Goal: Task Accomplishment & Management: Use online tool/utility

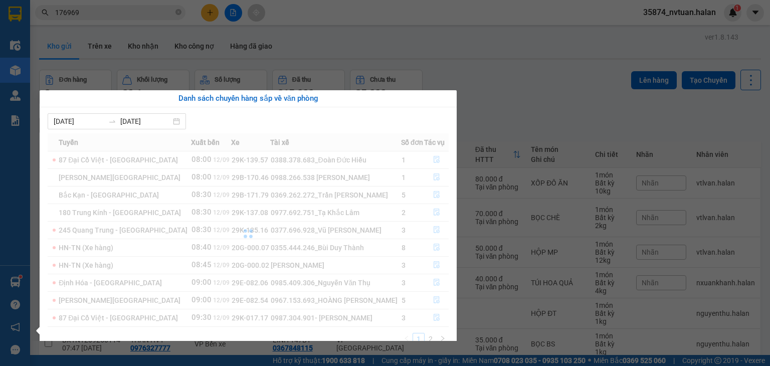
scroll to position [50, 0]
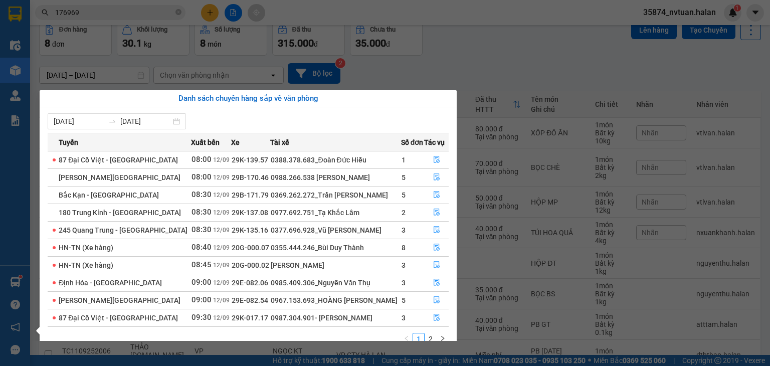
click at [516, 60] on section "Kết quả tìm kiếm ( 806 ) Bộ lọc Mã ĐH Trạng thái Món hàng Thu hộ Tổng cước Chưa…" at bounding box center [385, 183] width 770 height 366
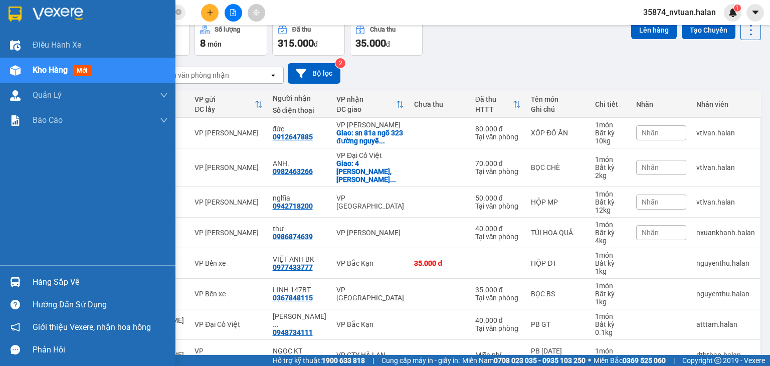
click at [48, 283] on div "Hàng sắp về" at bounding box center [100, 282] width 135 height 15
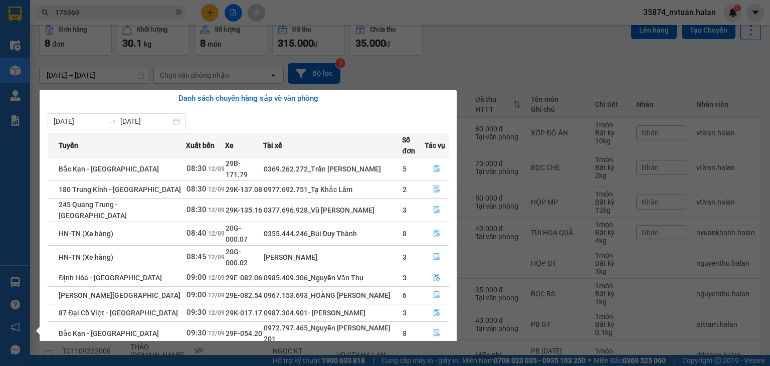
click at [604, 196] on section "Kết quả tìm kiếm ( 806 ) Bộ lọc Mã ĐH Trạng thái Món hàng Thu hộ Tổng cước Chưa…" at bounding box center [385, 183] width 770 height 366
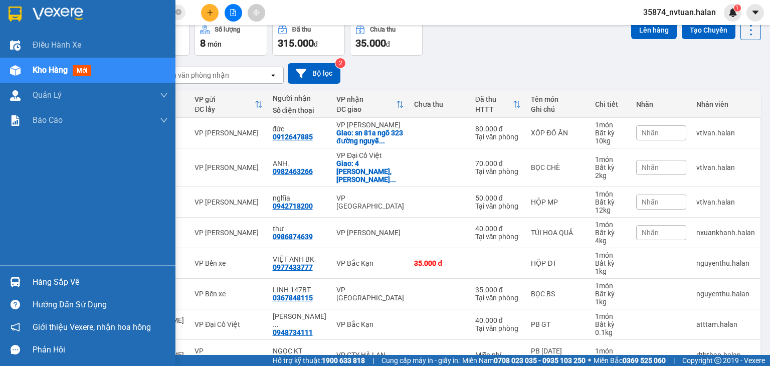
click at [40, 282] on div "Hàng sắp về" at bounding box center [100, 282] width 135 height 15
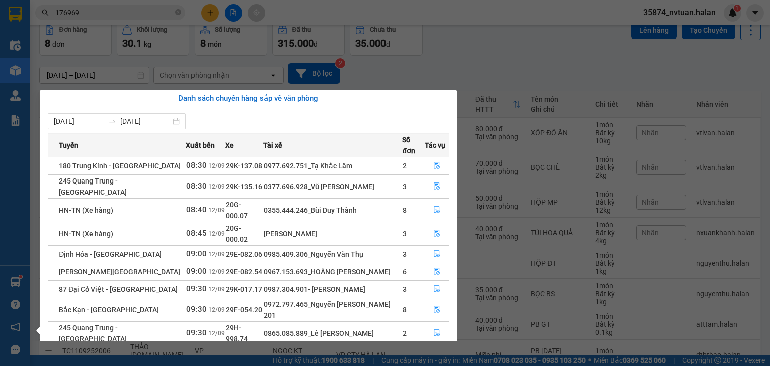
drag, startPoint x: 535, startPoint y: 129, endPoint x: 539, endPoint y: 228, distance: 99.4
click at [536, 129] on section "Kết quả tìm kiếm ( 806 ) Bộ lọc Mã ĐH Trạng thái Món hàng Thu hộ Tổng cước Chưa…" at bounding box center [385, 183] width 770 height 366
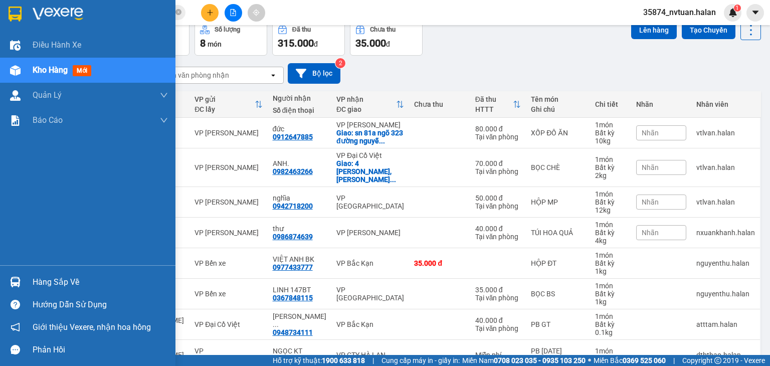
drag, startPoint x: 49, startPoint y: 281, endPoint x: 25, endPoint y: 279, distance: 24.2
click at [49, 282] on div "Hàng sắp về" at bounding box center [100, 282] width 135 height 15
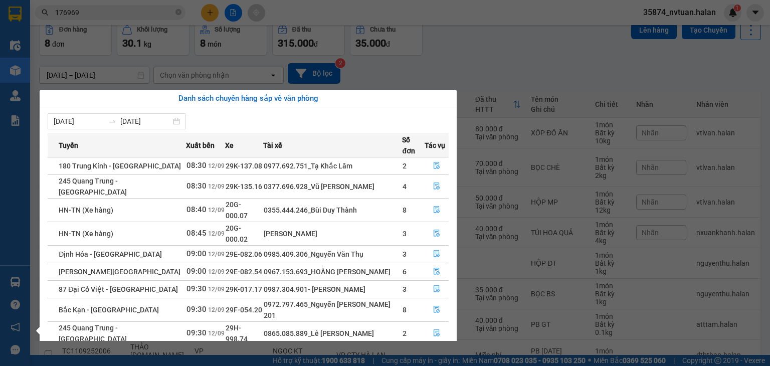
click at [526, 70] on section "Kết quả tìm kiếm ( 806 ) Bộ lọc Mã ĐH Trạng thái Món hàng Thu hộ Tổng cước Chưa…" at bounding box center [385, 183] width 770 height 366
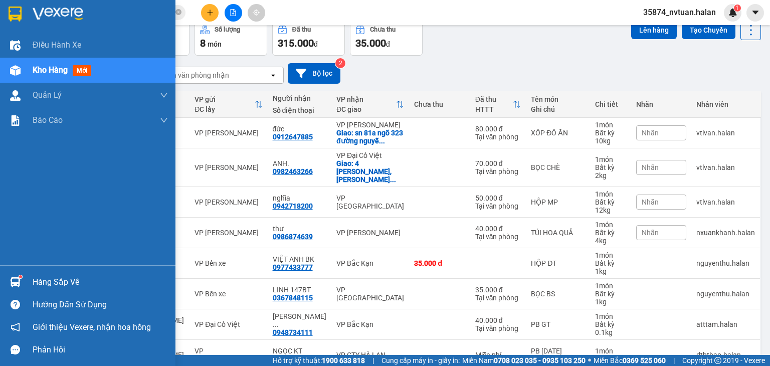
click at [34, 276] on div "Hàng sắp về" at bounding box center [100, 282] width 135 height 15
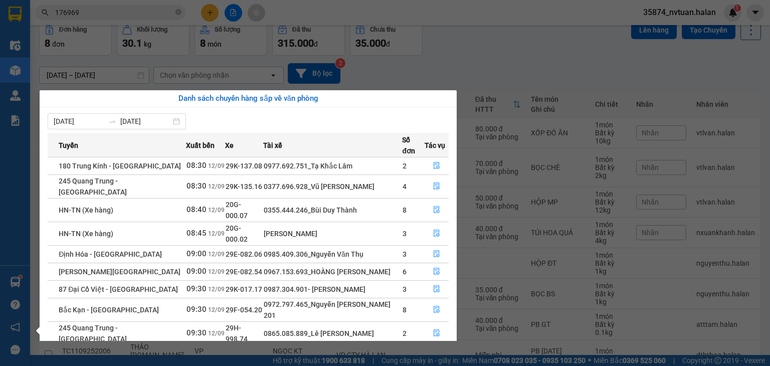
click at [485, 43] on section "Kết quả tìm kiếm ( 806 ) Bộ lọc Mã ĐH Trạng thái Món hàng Thu hộ Tổng cước Chưa…" at bounding box center [385, 183] width 770 height 366
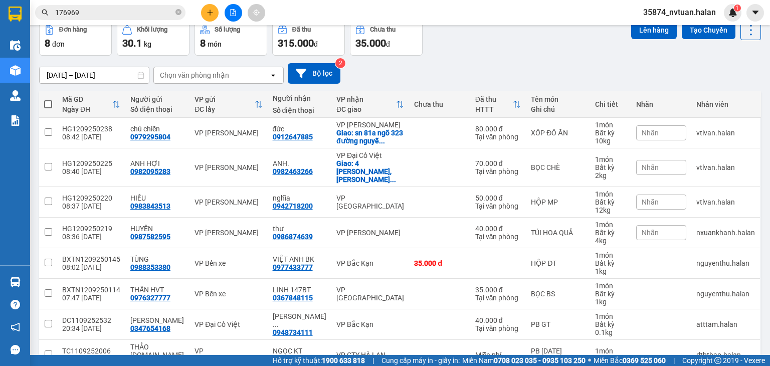
click at [205, 75] on div "Chọn văn phòng nhận" at bounding box center [194, 75] width 69 height 10
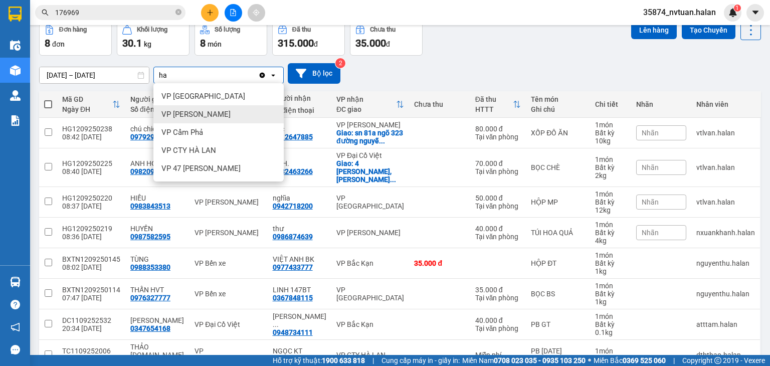
type input "ha"
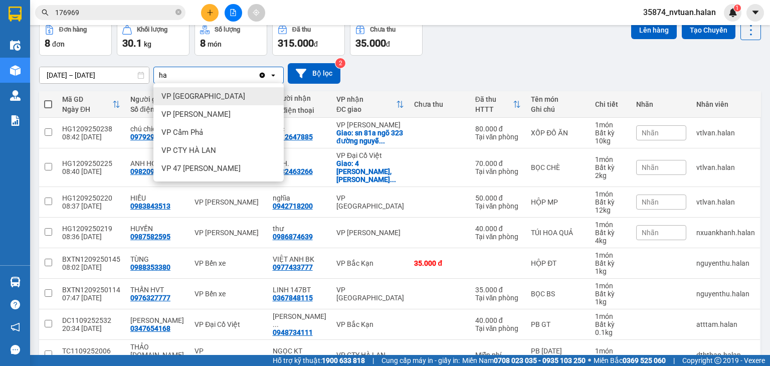
drag, startPoint x: 191, startPoint y: 97, endPoint x: 181, endPoint y: 89, distance: 13.2
click at [191, 97] on span "VP [GEOGRAPHIC_DATA]" at bounding box center [203, 96] width 84 height 10
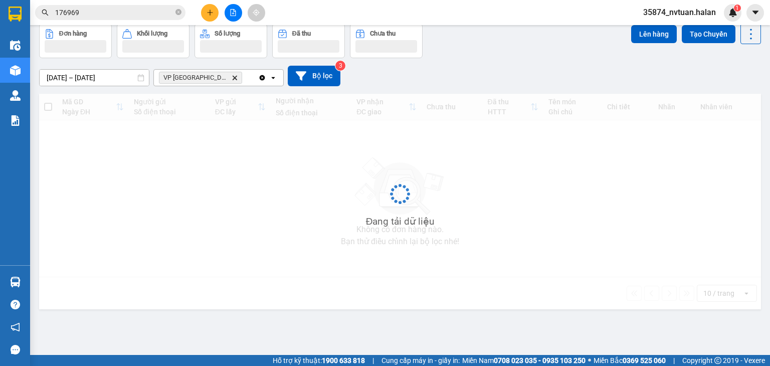
scroll to position [46, 0]
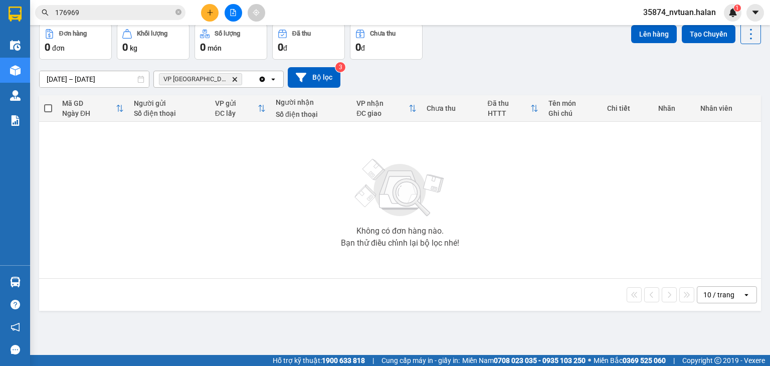
click at [276, 75] on div "Clear all open" at bounding box center [270, 79] width 25 height 16
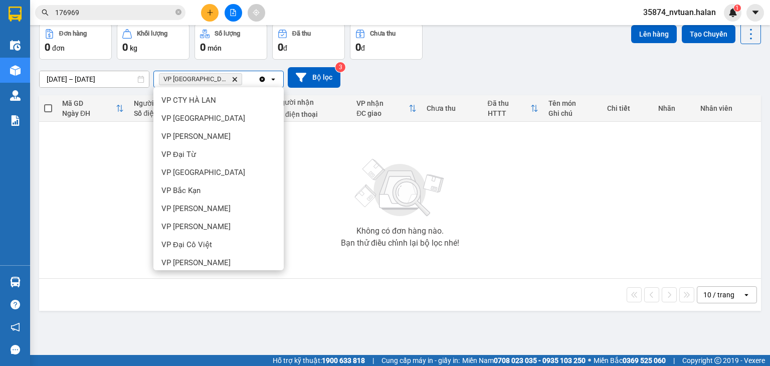
scroll to position [0, 0]
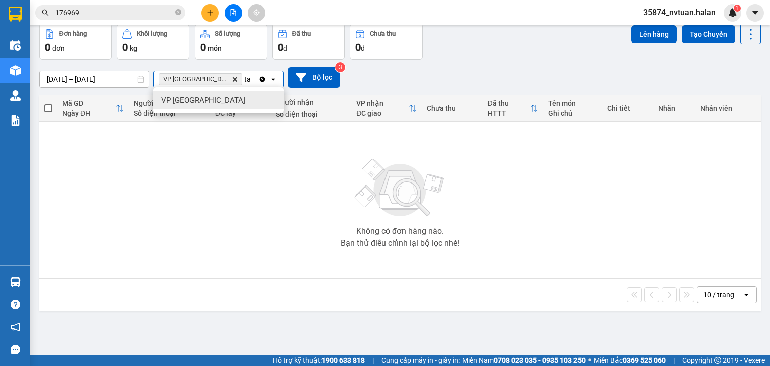
type input "ta"
click at [192, 98] on span "VP [GEOGRAPHIC_DATA]" at bounding box center [203, 100] width 84 height 10
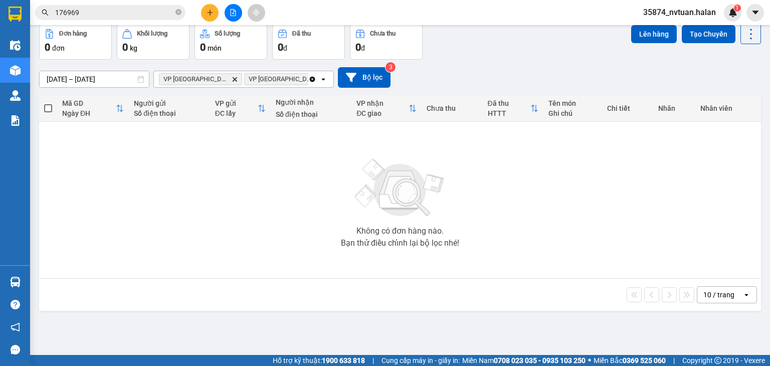
click at [310, 77] on icon "Clear all" at bounding box center [313, 79] width 6 height 6
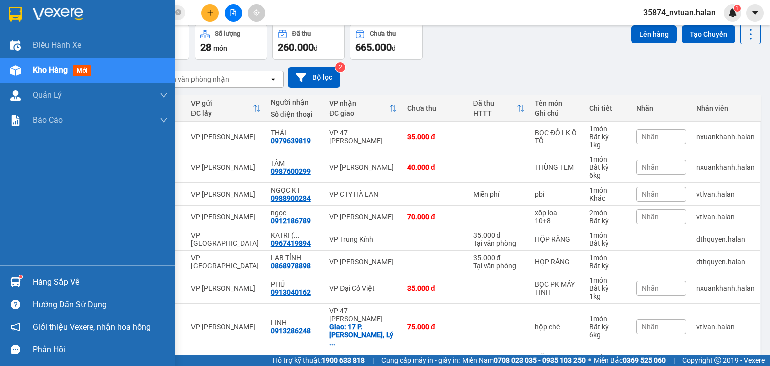
click at [40, 277] on div "Hàng sắp về" at bounding box center [100, 282] width 135 height 15
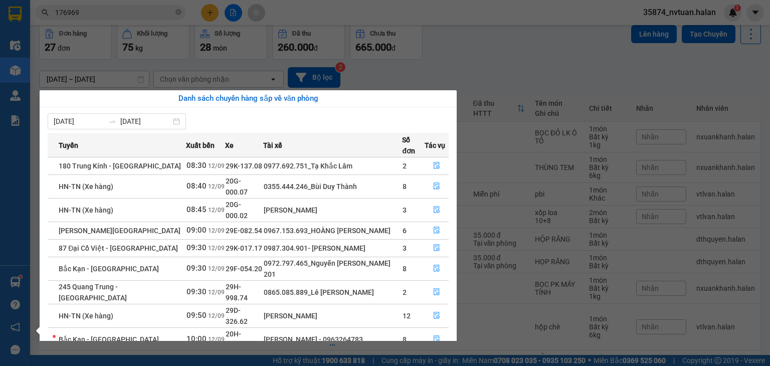
click at [500, 52] on section "Kết quả tìm kiếm ( 806 ) Bộ lọc Mã ĐH Trạng thái Món hàng Thu hộ Tổng cước Chưa…" at bounding box center [385, 183] width 770 height 366
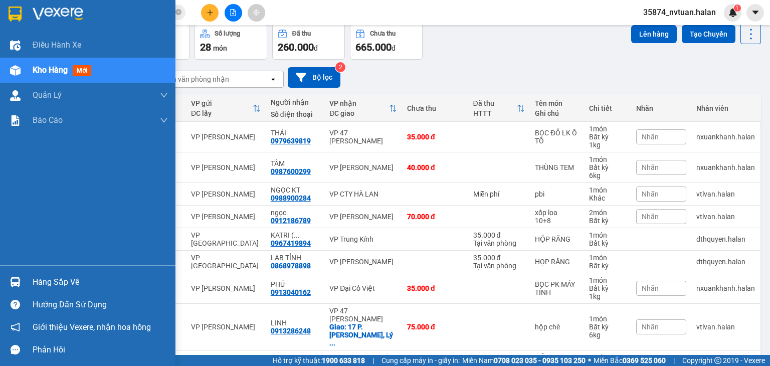
click at [41, 280] on div "Hàng sắp về" at bounding box center [100, 282] width 135 height 15
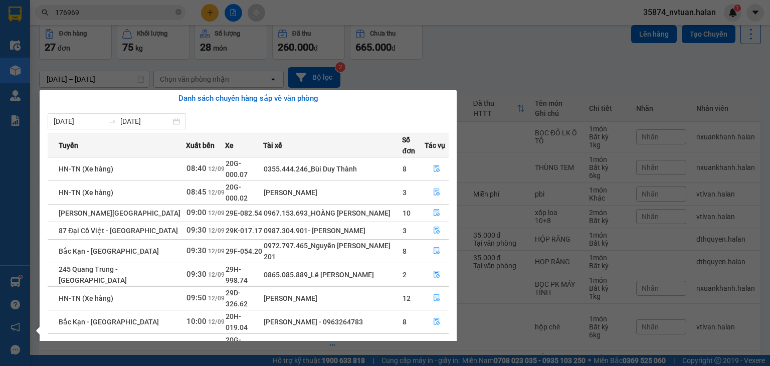
click at [502, 56] on section "Kết quả tìm kiếm ( 806 ) Bộ lọc Mã ĐH Trạng thái Món hàng Thu hộ Tổng cước Chưa…" at bounding box center [385, 183] width 770 height 366
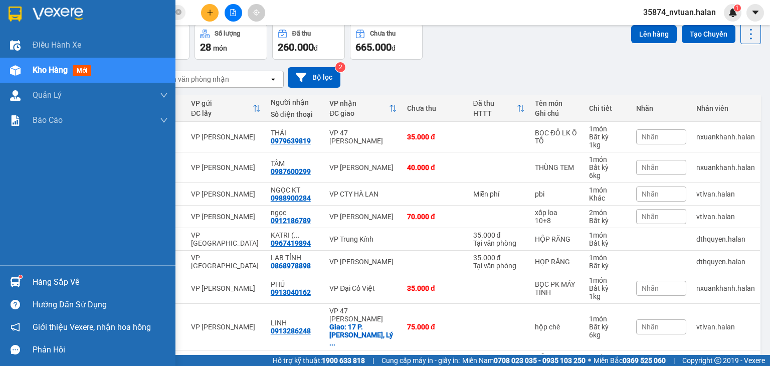
click at [45, 275] on div "Hàng sắp về" at bounding box center [100, 282] width 135 height 15
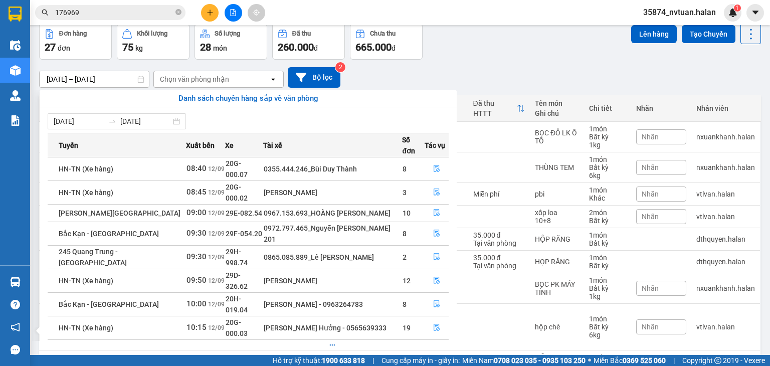
click at [520, 89] on section "Kết quả tìm kiếm ( 806 ) Bộ lọc Mã ĐH Trạng thái Món hàng Thu hộ Tổng cước Chưa…" at bounding box center [385, 183] width 770 height 366
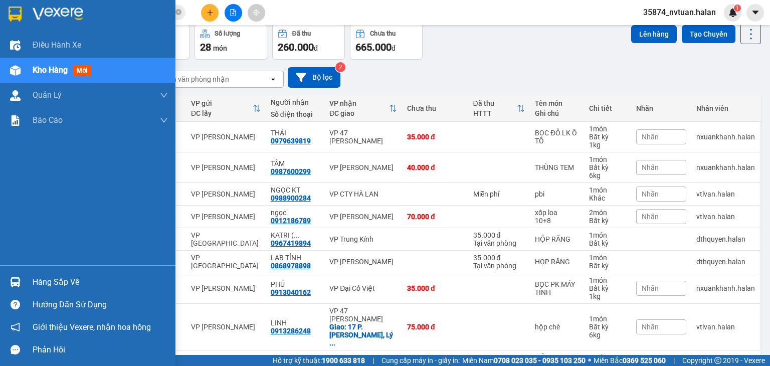
click at [34, 281] on div "Hàng sắp về" at bounding box center [100, 282] width 135 height 15
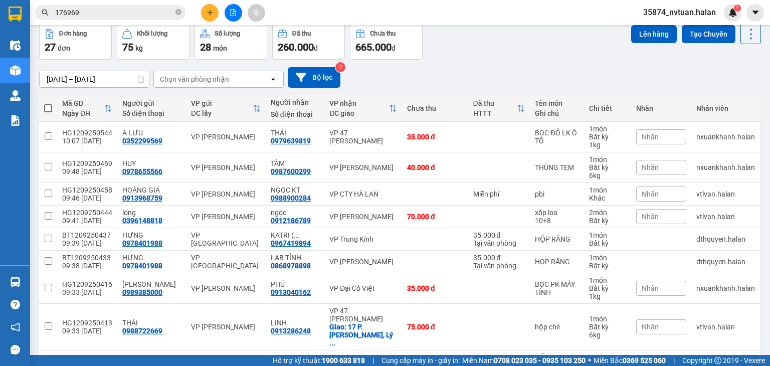
click at [526, 63] on section "Kết quả tìm kiếm ( 806 ) Bộ lọc Mã ĐH Trạng thái Món hàng Thu hộ Tổng cước Chưa…" at bounding box center [385, 183] width 770 height 366
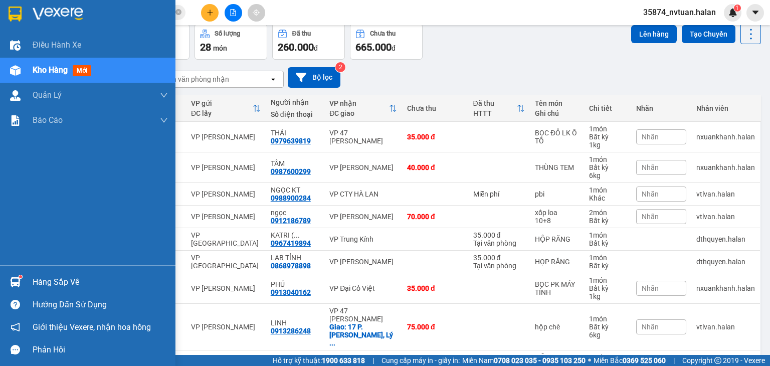
click at [47, 285] on div "Hàng sắp về" at bounding box center [100, 282] width 135 height 15
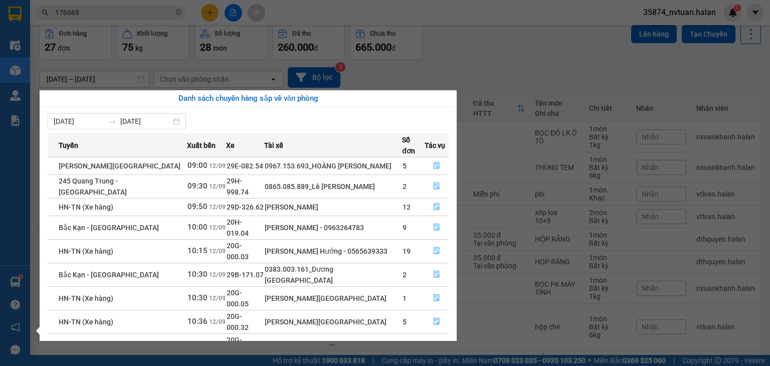
click at [544, 71] on section "Kết quả tìm kiếm ( 806 ) Bộ lọc Mã ĐH Trạng thái Món hàng Thu hộ Tổng cước Chưa…" at bounding box center [385, 183] width 770 height 366
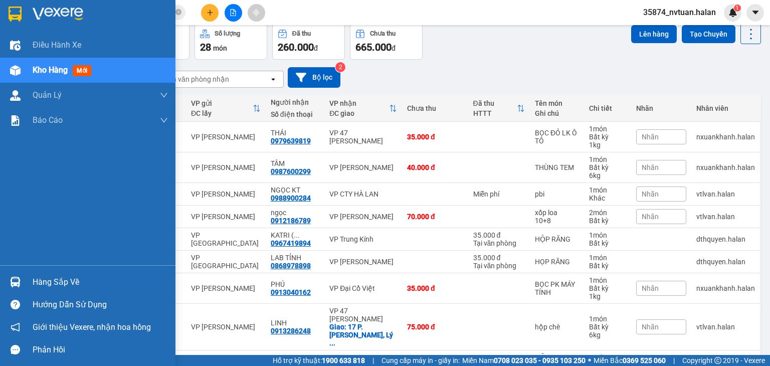
click at [32, 277] on div "Hàng sắp về" at bounding box center [88, 282] width 176 height 23
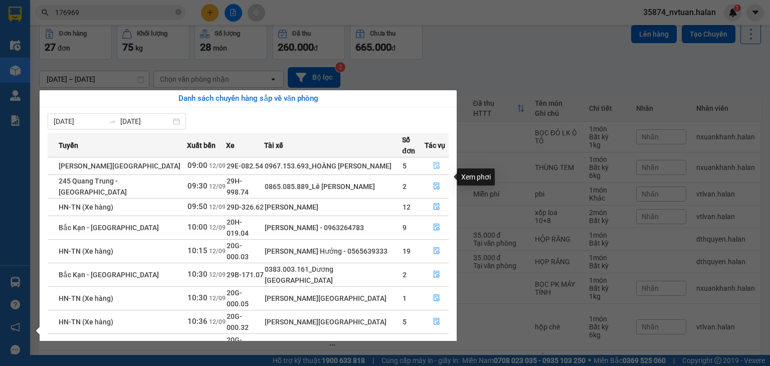
click at [435, 158] on button "button" at bounding box center [436, 166] width 23 height 16
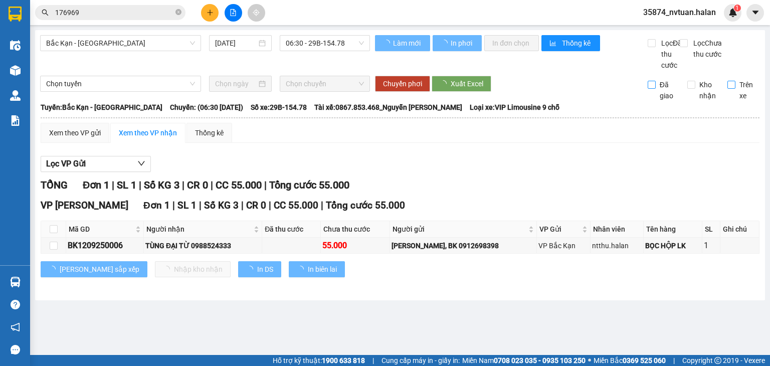
drag, startPoint x: 730, startPoint y: 95, endPoint x: 669, endPoint y: 93, distance: 60.7
click at [730, 95] on label "Trên xe" at bounding box center [744, 90] width 33 height 22
click at [730, 89] on input "Trên xe" at bounding box center [732, 85] width 8 height 8
checkbox input "true"
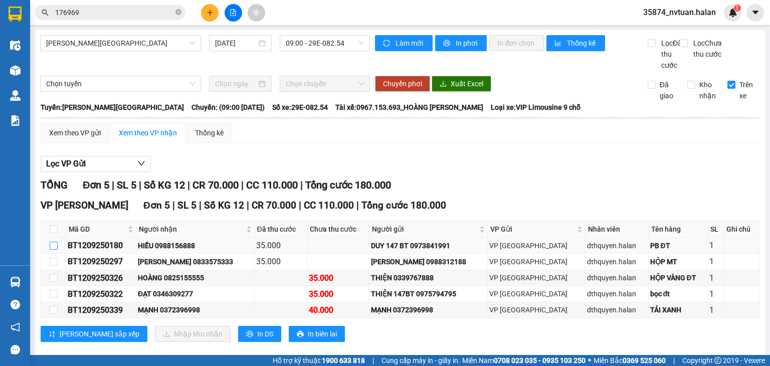
click at [51, 250] on input "checkbox" at bounding box center [54, 246] width 8 height 8
checkbox input "true"
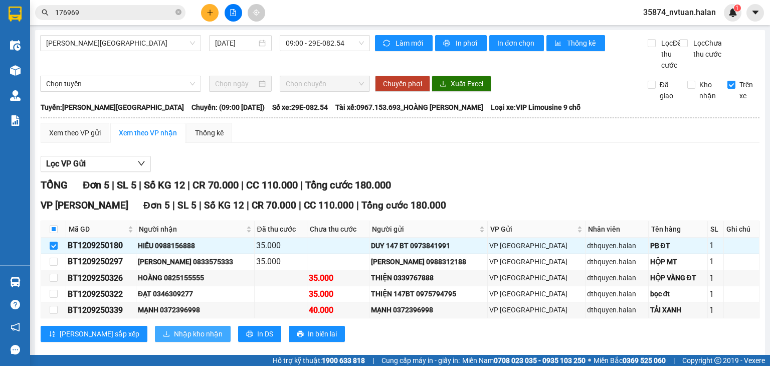
click at [174, 339] on span "Nhập kho nhận" at bounding box center [198, 333] width 49 height 11
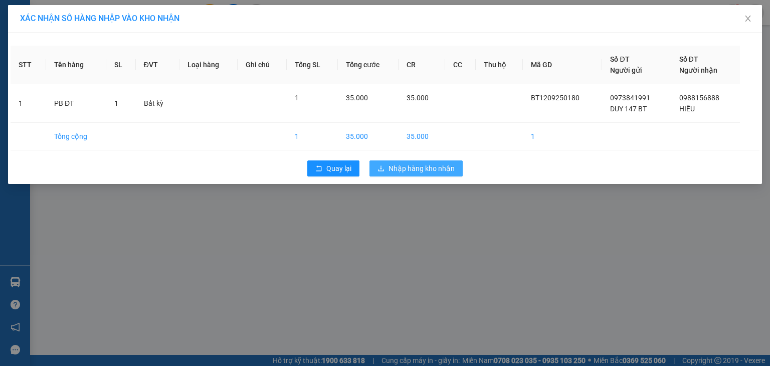
click at [409, 171] on span "Nhập hàng kho nhận" at bounding box center [422, 168] width 66 height 11
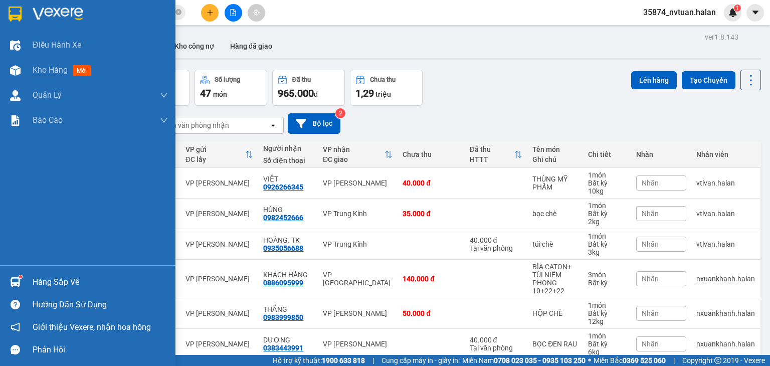
click at [28, 278] on div "Hàng sắp về" at bounding box center [88, 282] width 176 height 23
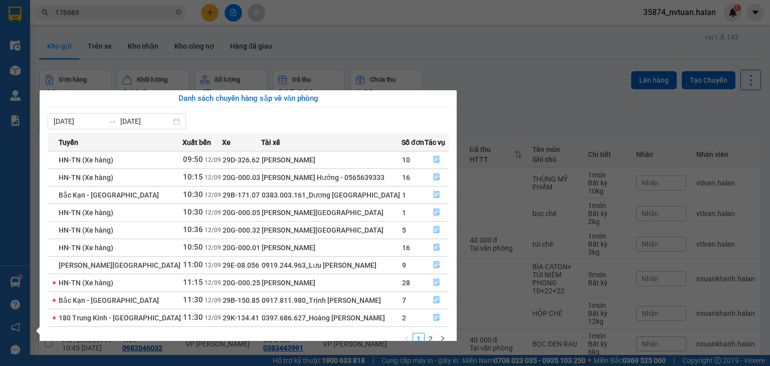
click at [499, 85] on section "Kết quả tìm kiếm ( 806 ) Bộ lọc Mã ĐH Trạng thái Món hàng Thu hộ Tổng cước Chưa…" at bounding box center [385, 183] width 770 height 366
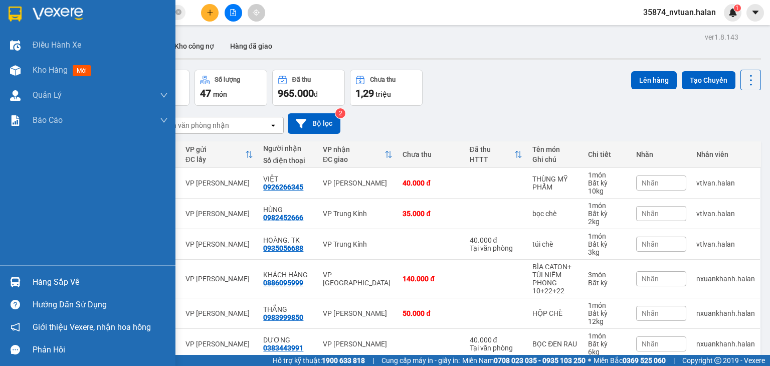
click at [44, 283] on div "Hàng sắp về" at bounding box center [100, 282] width 135 height 15
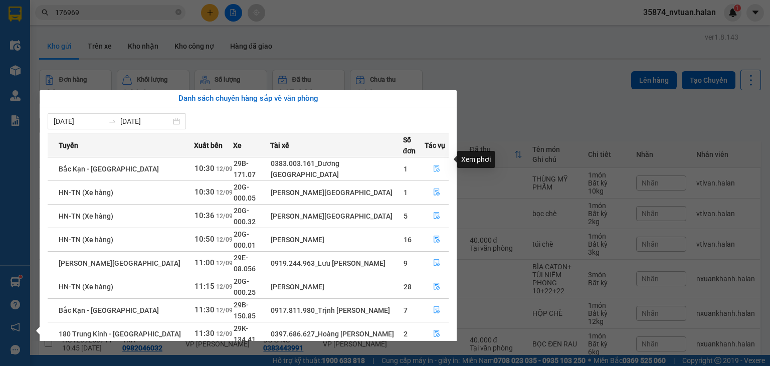
click at [434, 165] on icon "file-done" at bounding box center [437, 168] width 6 height 7
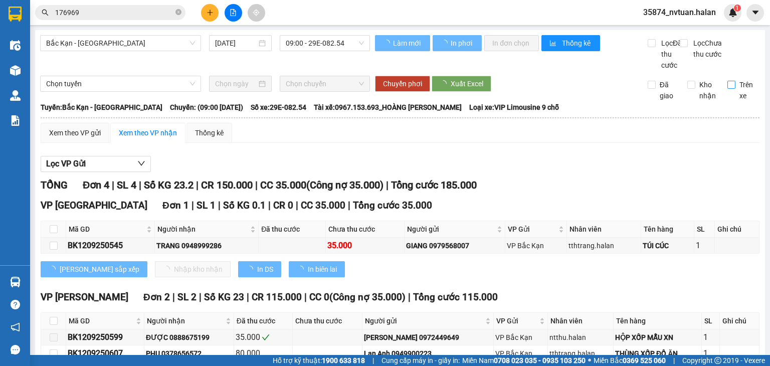
click at [728, 89] on input "Trên xe" at bounding box center [732, 85] width 8 height 8
checkbox input "true"
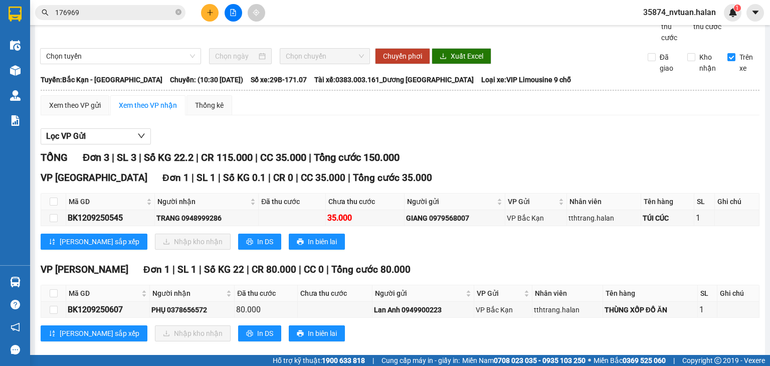
scroll to position [143, 0]
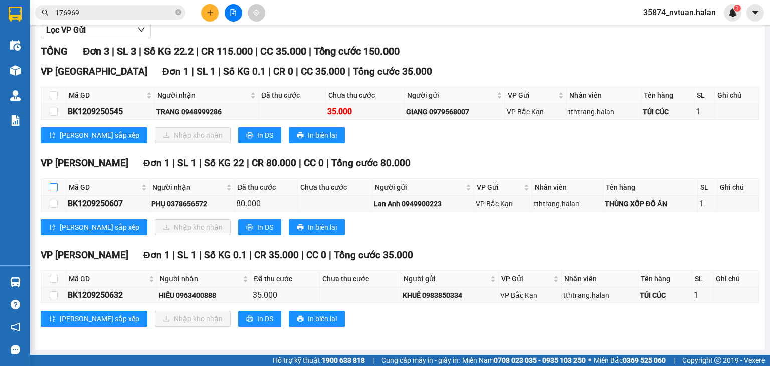
click at [52, 187] on input "checkbox" at bounding box center [54, 187] width 8 height 8
checkbox input "true"
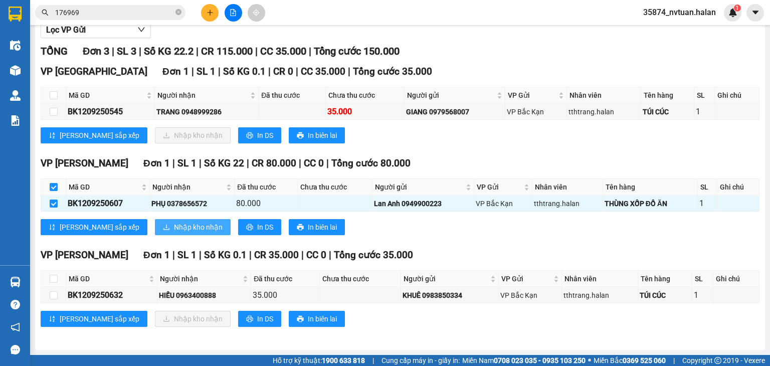
click at [174, 223] on span "Nhập kho nhận" at bounding box center [198, 227] width 49 height 11
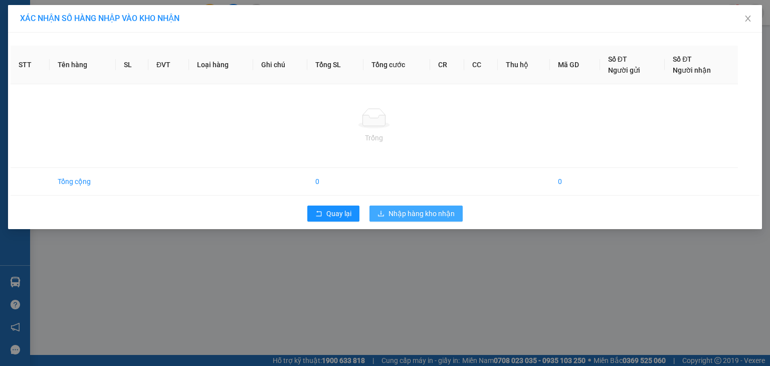
click at [418, 210] on span "Nhập hàng kho nhận" at bounding box center [422, 213] width 66 height 11
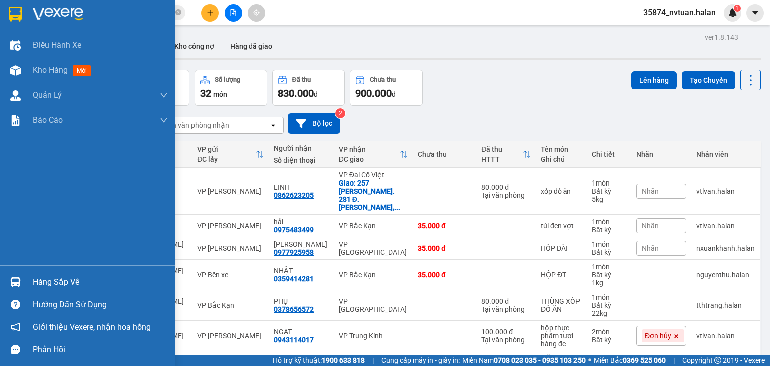
drag, startPoint x: 50, startPoint y: 277, endPoint x: 42, endPoint y: 276, distance: 7.6
click at [50, 277] on div "Hàng sắp về" at bounding box center [100, 282] width 135 height 15
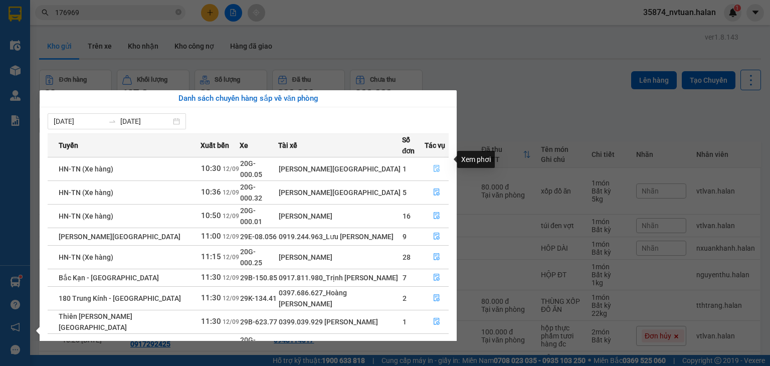
click at [439, 161] on button "button" at bounding box center [436, 169] width 23 height 16
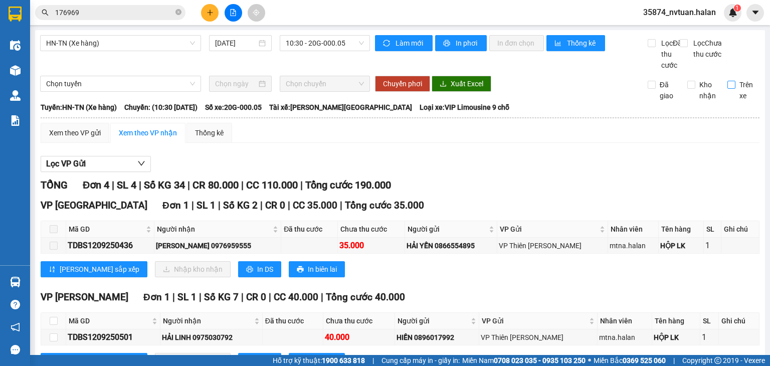
click at [728, 89] on input "Trên xe" at bounding box center [732, 85] width 8 height 8
checkbox input "true"
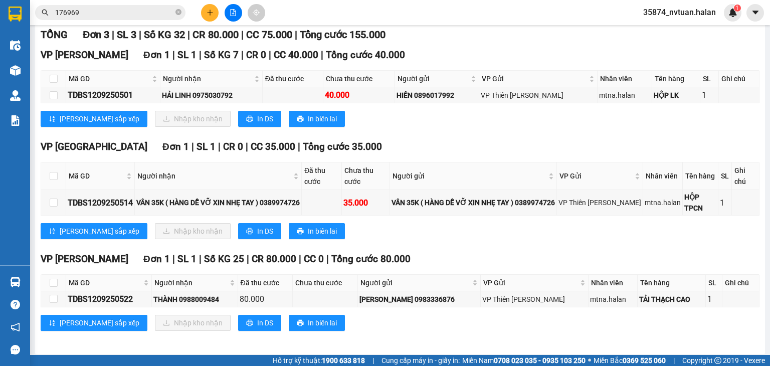
scroll to position [164, 0]
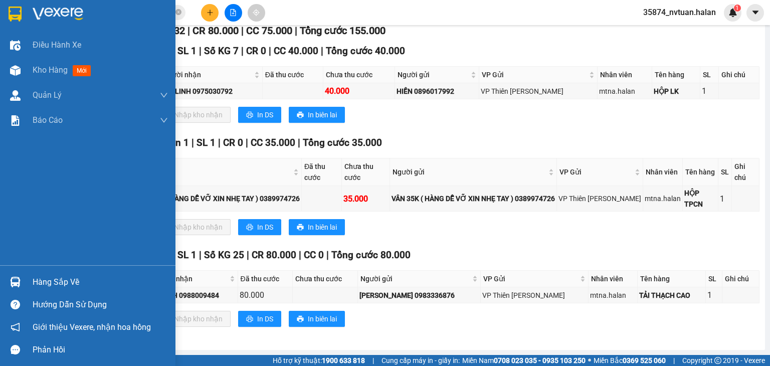
drag, startPoint x: 53, startPoint y: 72, endPoint x: 93, endPoint y: 3, distance: 80.0
click at [53, 71] on span "Kho hàng" at bounding box center [50, 70] width 35 height 10
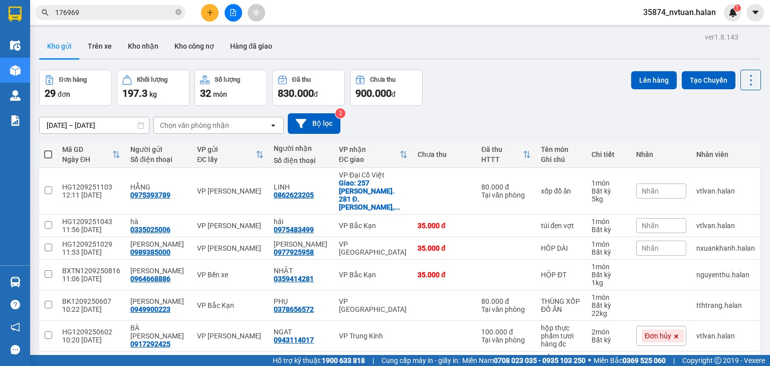
click at [192, 129] on div "Chọn văn phòng nhận" at bounding box center [194, 125] width 69 height 10
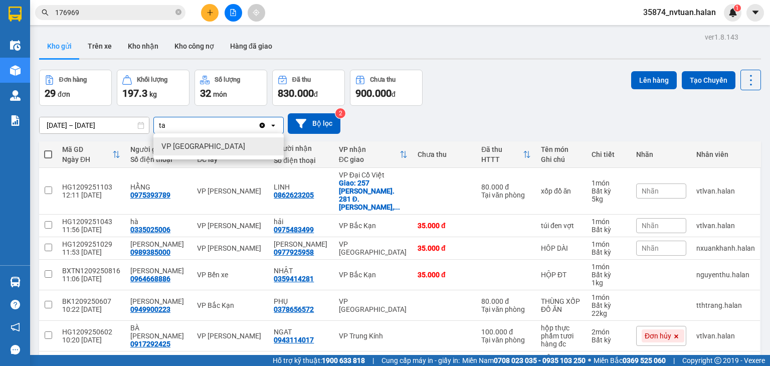
type input "ta"
click at [193, 146] on span "VP [GEOGRAPHIC_DATA]" at bounding box center [203, 146] width 84 height 10
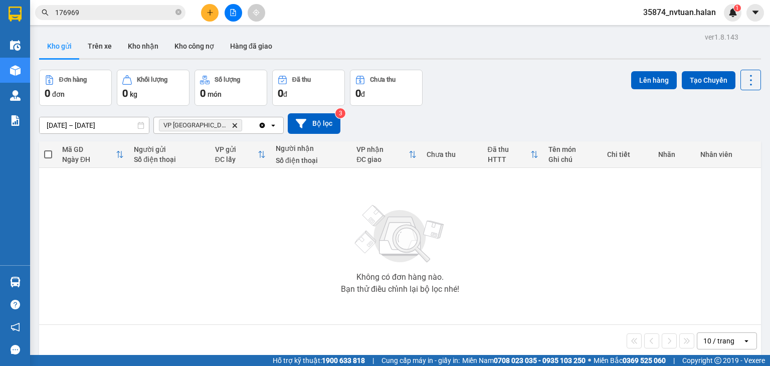
click at [272, 127] on icon "open" at bounding box center [273, 125] width 8 height 8
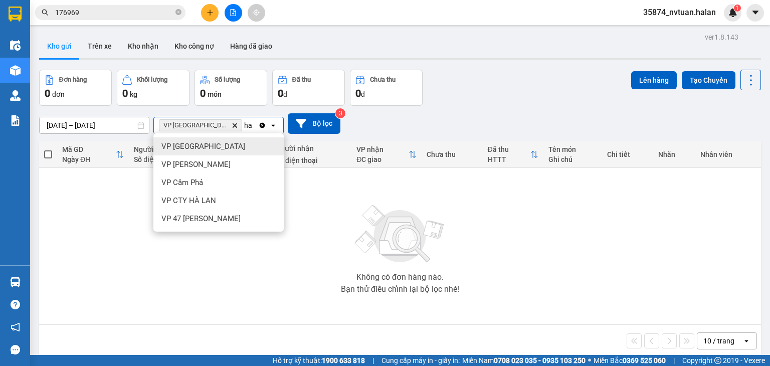
type input "ha"
click at [234, 151] on div "VP [GEOGRAPHIC_DATA]" at bounding box center [218, 146] width 130 height 18
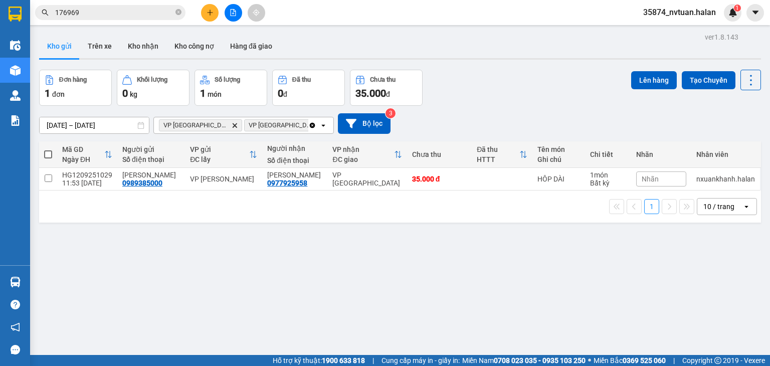
click at [48, 154] on span at bounding box center [48, 154] width 8 height 8
click at [48, 149] on input "checkbox" at bounding box center [48, 149] width 0 height 0
checkbox input "true"
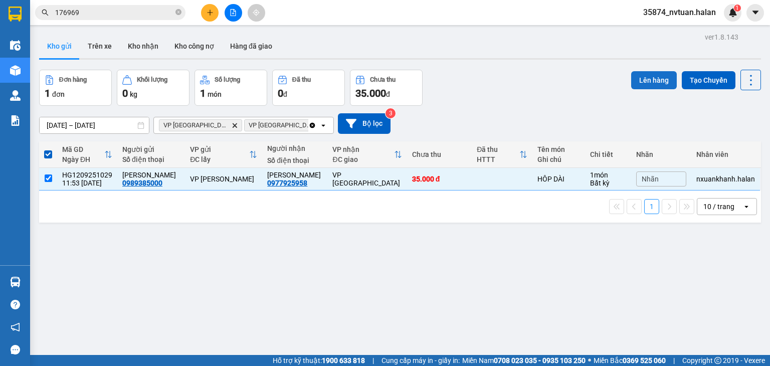
click at [642, 78] on button "Lên hàng" at bounding box center [654, 80] width 46 height 18
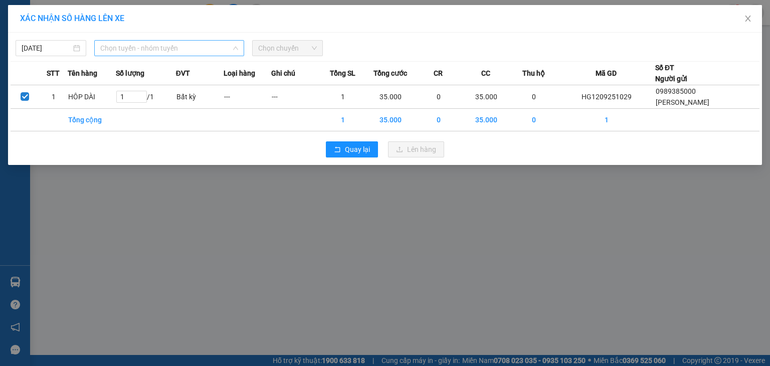
drag, startPoint x: 161, startPoint y: 50, endPoint x: 168, endPoint y: 46, distance: 8.3
click at [162, 47] on span "Chọn tuyến - nhóm tuyến" at bounding box center [169, 48] width 138 height 15
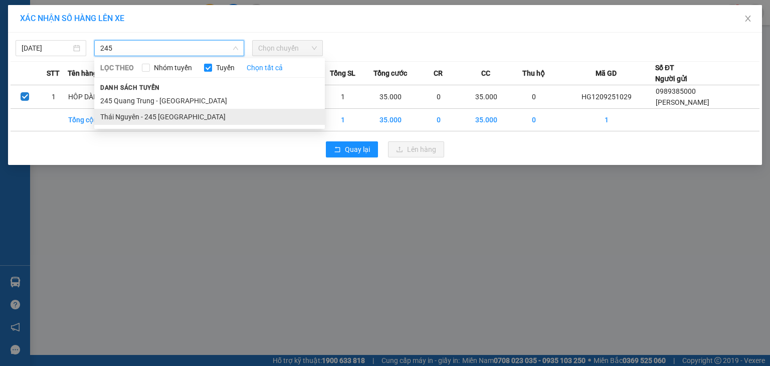
type input "245"
click at [171, 115] on li "Thái Nguyên - 245 [GEOGRAPHIC_DATA]" at bounding box center [209, 117] width 231 height 16
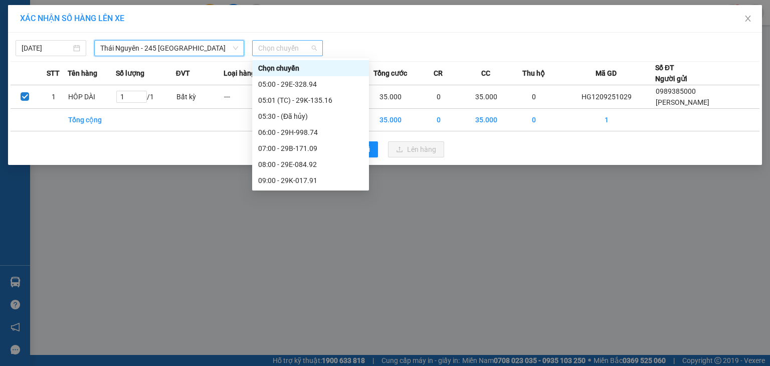
click at [286, 52] on span "Chọn chuyến" at bounding box center [287, 48] width 59 height 15
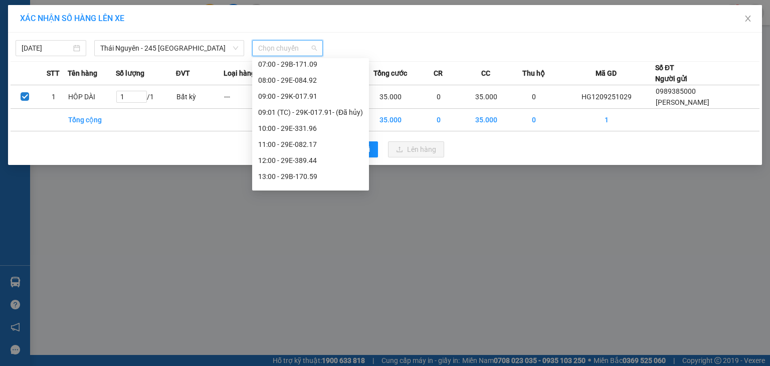
scroll to position [100, 0]
click at [312, 143] on div "12:00 - 29E-389.44" at bounding box center [310, 144] width 105 height 11
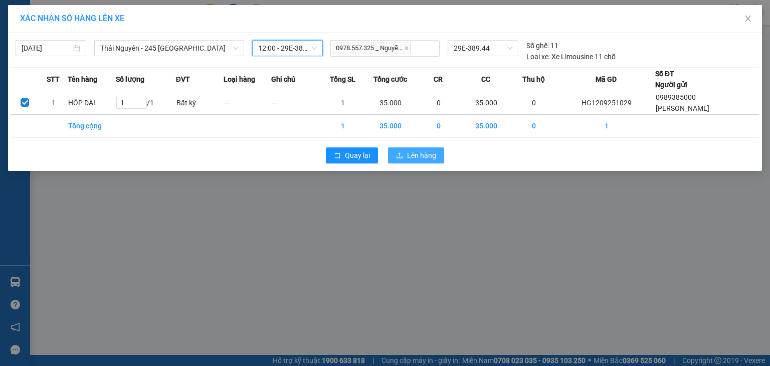
click at [407, 151] on span "Lên hàng" at bounding box center [421, 155] width 29 height 11
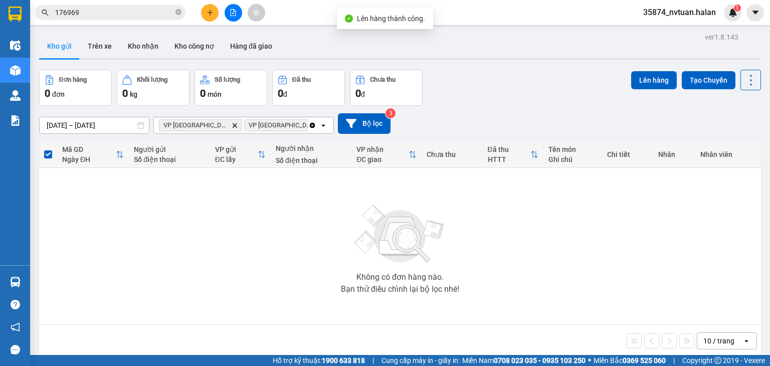
click at [310, 124] on icon "Clear all" at bounding box center [313, 125] width 6 height 6
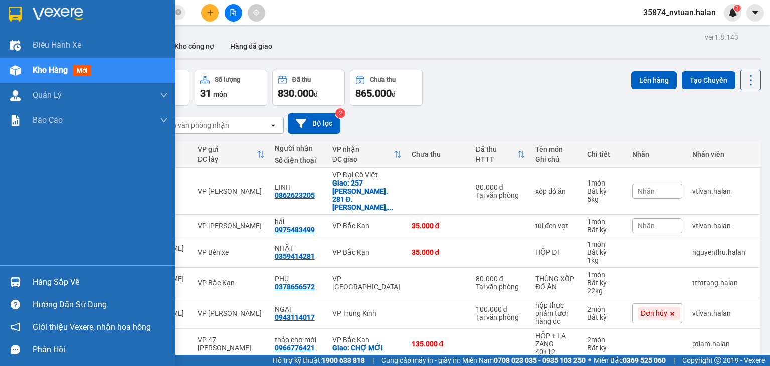
click at [52, 282] on div "Hàng sắp về" at bounding box center [100, 282] width 135 height 15
